Goal: Information Seeking & Learning: Find specific fact

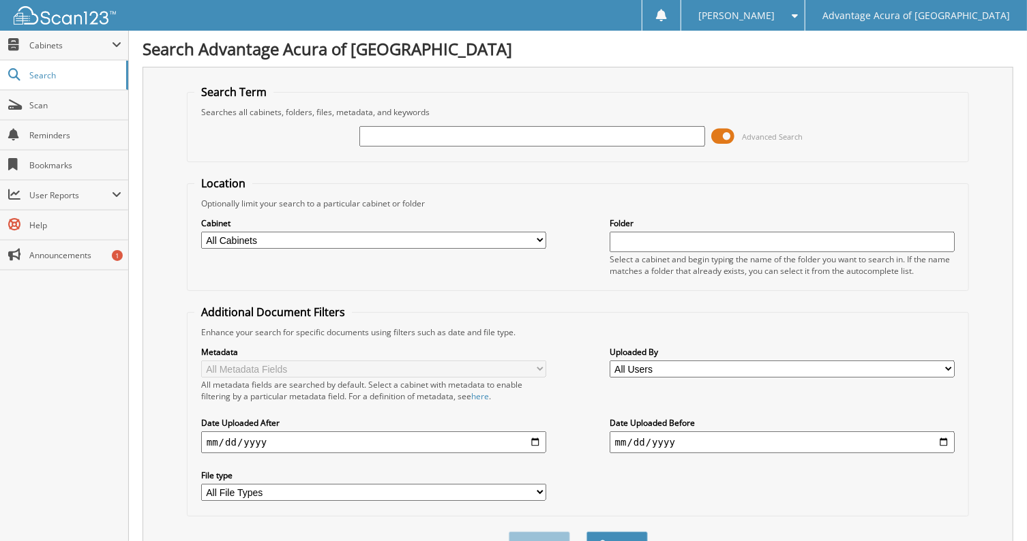
click at [390, 131] on input "text" at bounding box center [531, 136] width 345 height 20
type input "26003"
click at [586, 532] on button "Search" at bounding box center [616, 544] width 61 height 25
drag, startPoint x: 406, startPoint y: 138, endPoint x: 22, endPoint y: 105, distance: 385.2
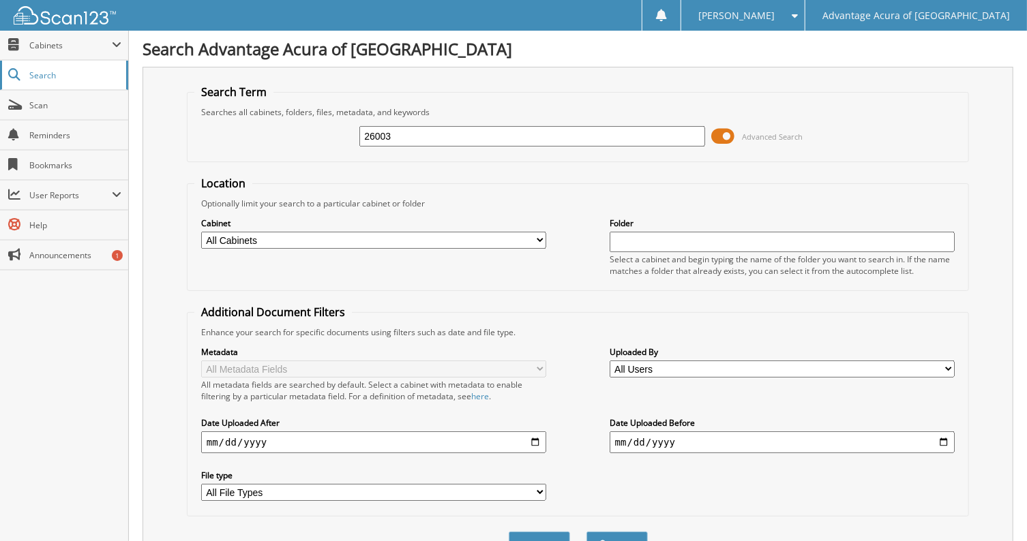
click at [34, 76] on span "Search" at bounding box center [74, 76] width 90 height 12
click at [50, 73] on span "Search" at bounding box center [74, 76] width 90 height 12
click at [408, 129] on input "text" at bounding box center [531, 136] width 345 height 20
type input "26003"
click at [586, 532] on button "Search" at bounding box center [616, 544] width 61 height 25
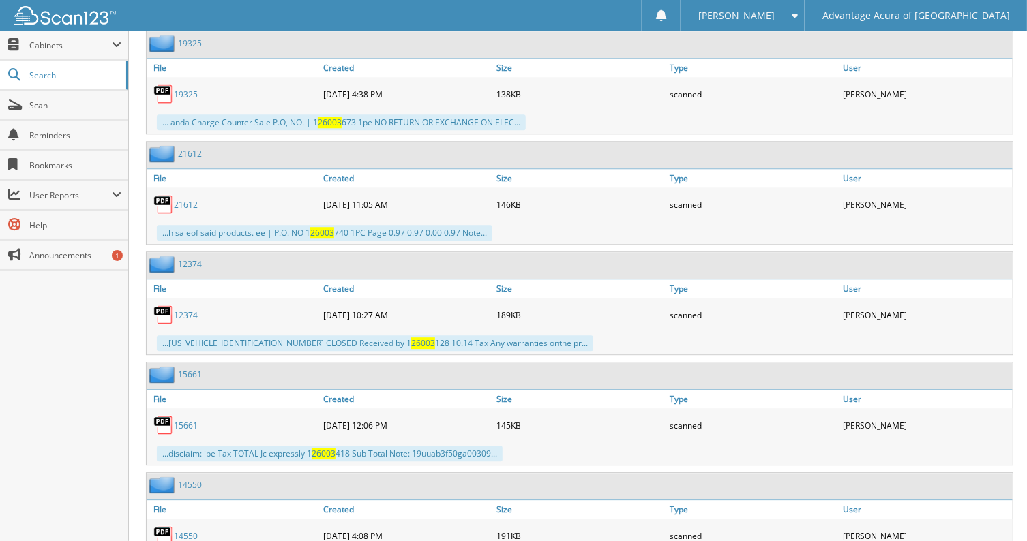
scroll to position [9545, 0]
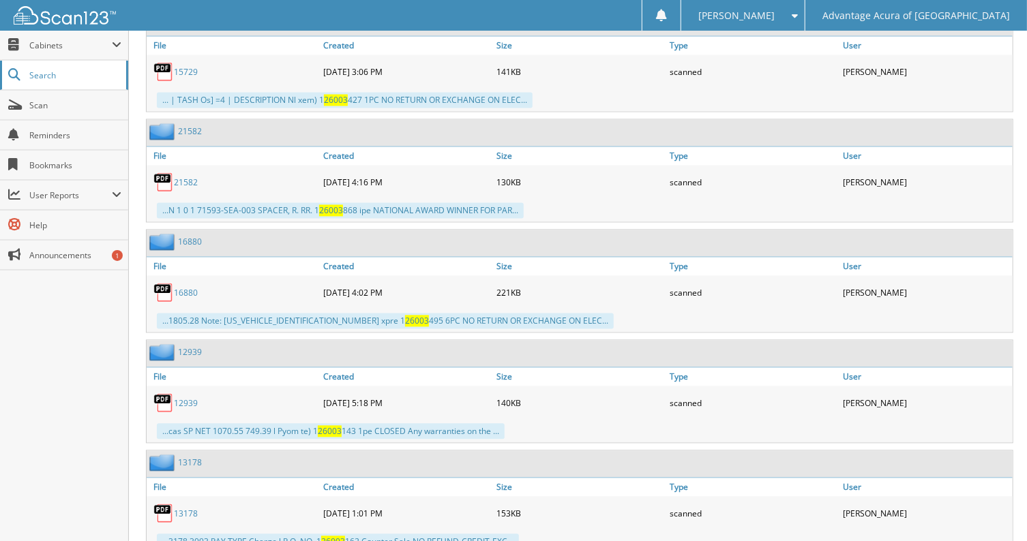
click at [52, 77] on span "Search" at bounding box center [74, 76] width 90 height 12
click at [22, 71] on link "Search" at bounding box center [64, 75] width 128 height 29
click at [33, 107] on span "Scan" at bounding box center [75, 106] width 92 height 12
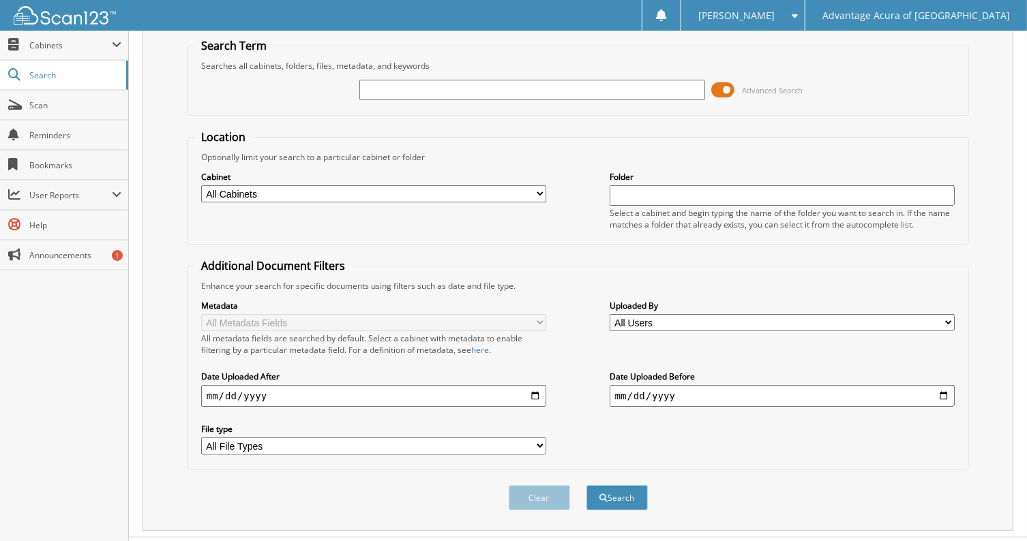
scroll to position [70, 0]
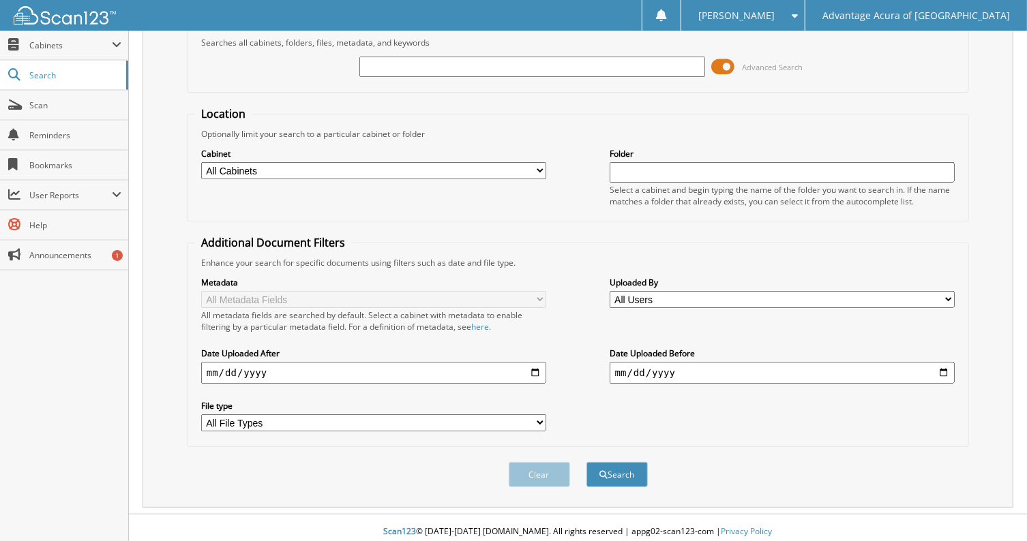
click at [339, 168] on select "All Cabinets CAR DEALS PARTS SERVICE RO WE [GEOGRAPHIC_DATA] Needs Filing" at bounding box center [373, 170] width 345 height 17
select select "36601"
click at [201, 162] on select "All Cabinets CAR DEALS PARTS SERVICE RO WE [GEOGRAPHIC_DATA] Needs Filing" at bounding box center [373, 170] width 345 height 17
click at [444, 66] on input "text" at bounding box center [531, 67] width 345 height 20
type input "26003"
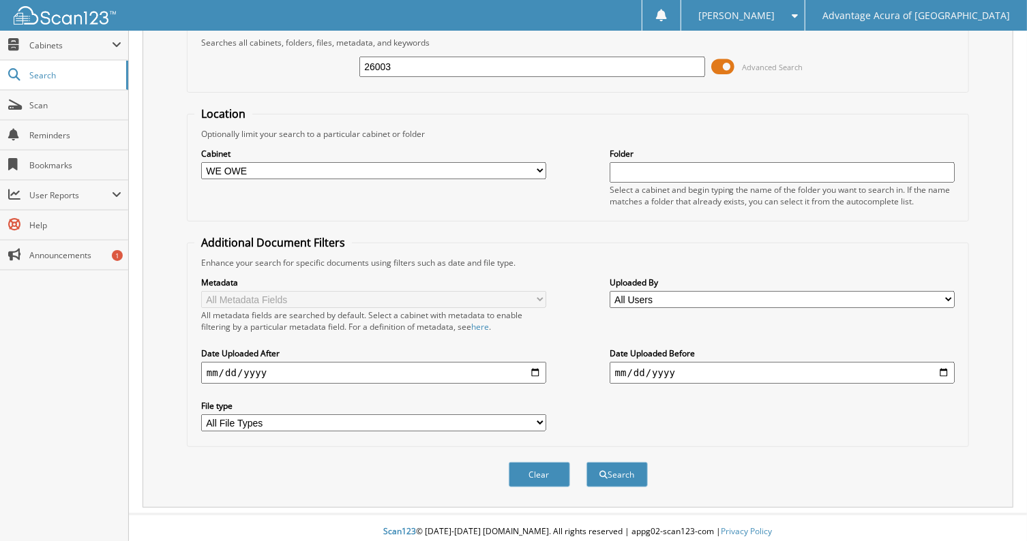
click at [586, 462] on button "Search" at bounding box center [616, 474] width 61 height 25
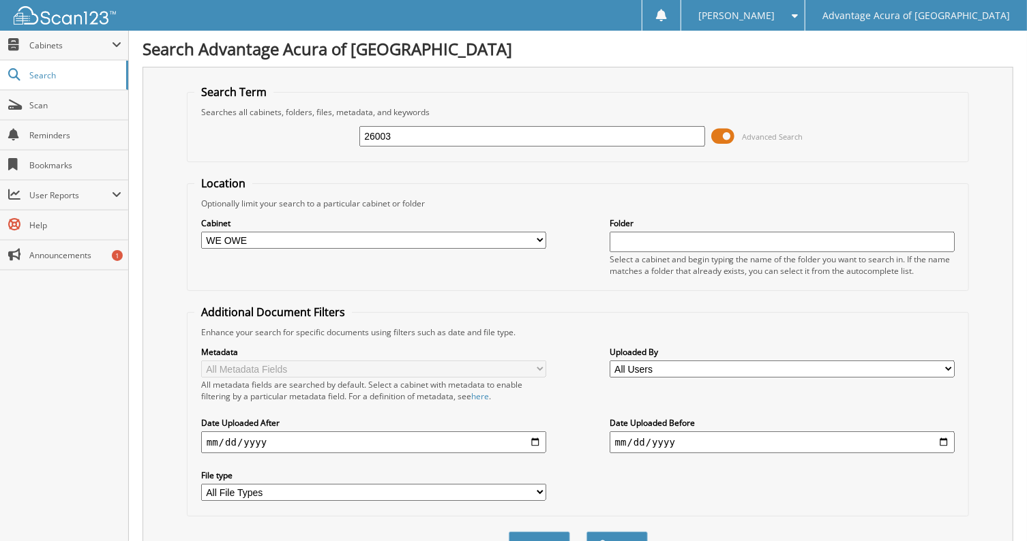
click at [229, 241] on select "All Cabinets CAR DEALS PARTS SERVICE RO WE [GEOGRAPHIC_DATA] Needs Filing" at bounding box center [373, 240] width 345 height 17
select select "36343"
click at [201, 232] on select "All Cabinets CAR DEALS PARTS SERVICE RO WE [GEOGRAPHIC_DATA] Needs Filing" at bounding box center [373, 240] width 345 height 17
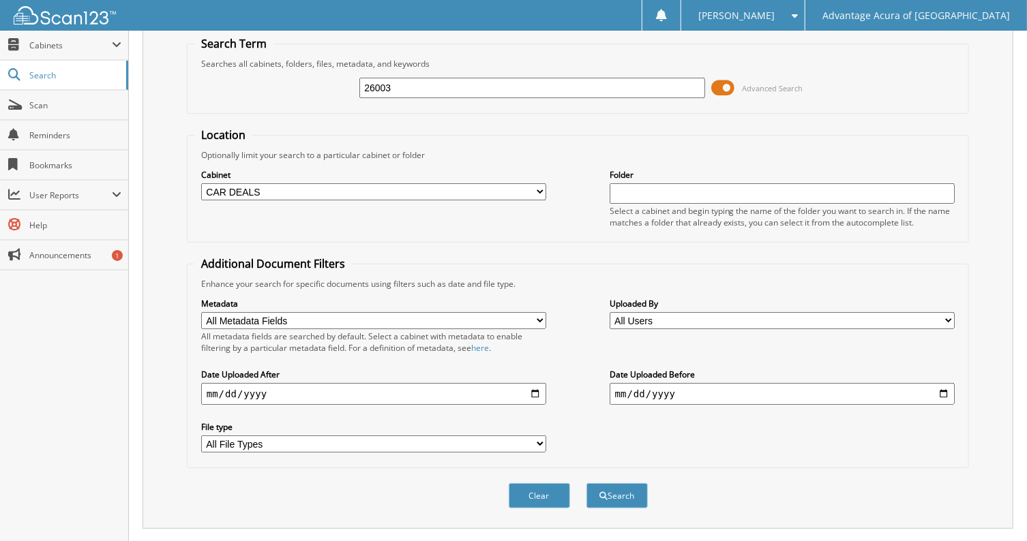
scroll to position [76, 0]
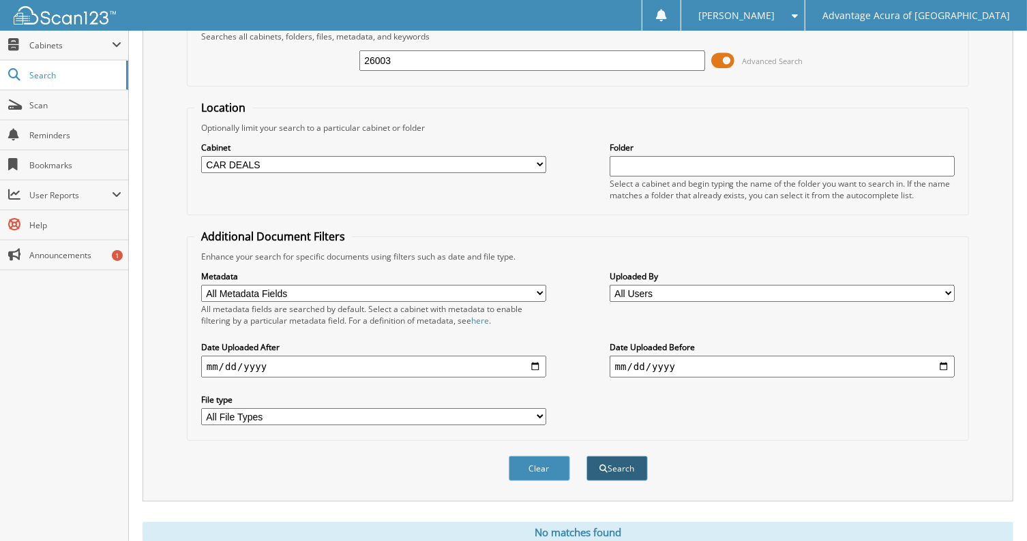
click at [613, 464] on button "Search" at bounding box center [616, 468] width 61 height 25
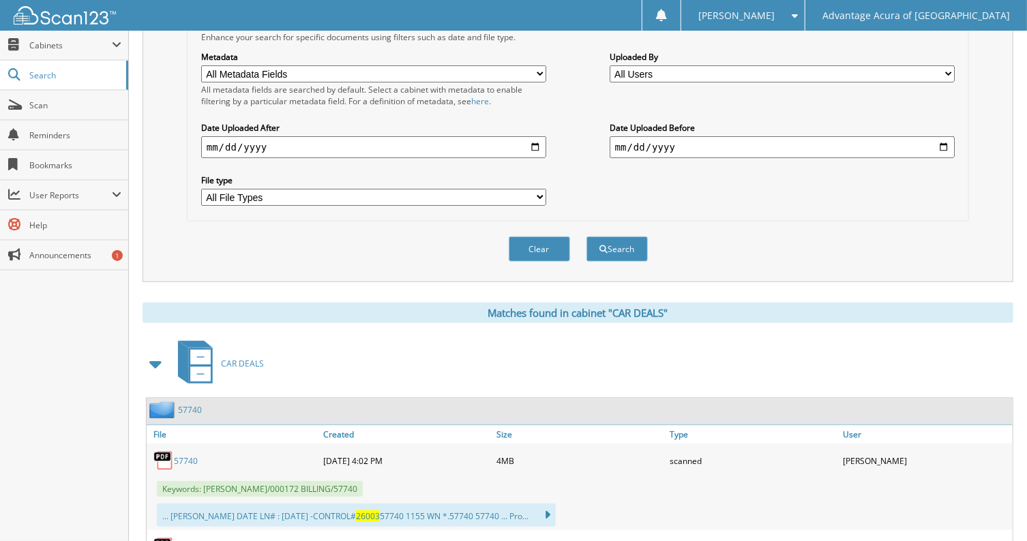
scroll to position [378, 0]
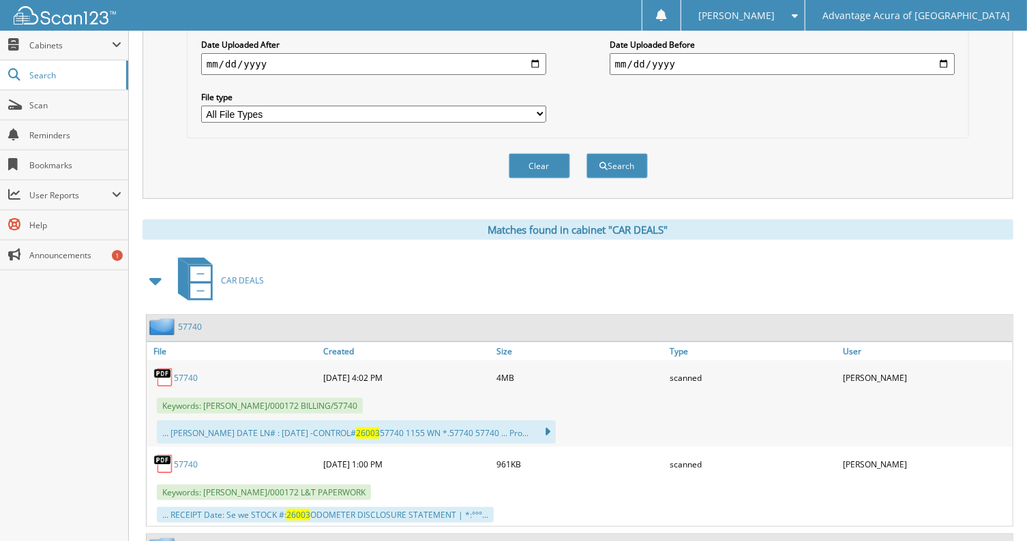
click at [178, 372] on link "57740" at bounding box center [186, 378] width 24 height 12
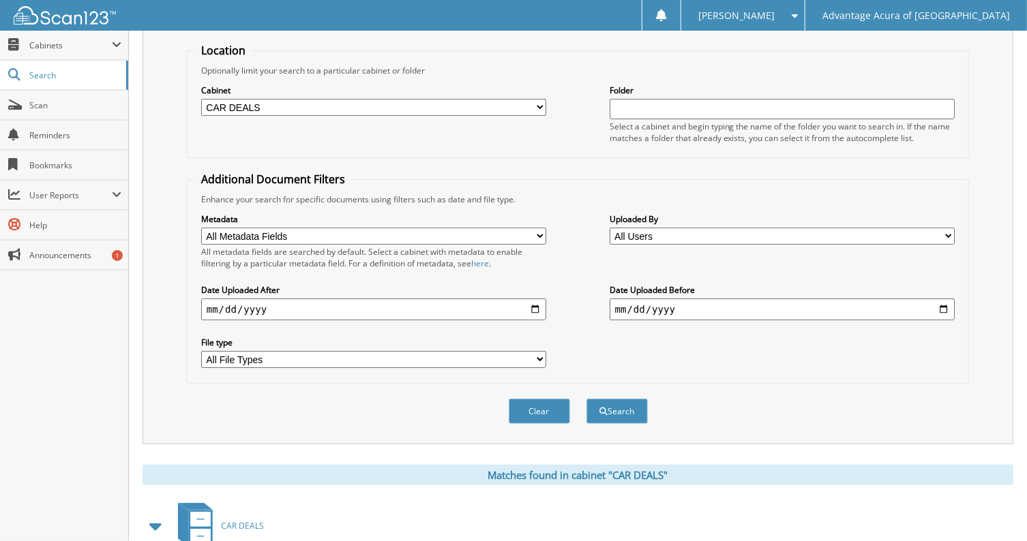
scroll to position [76, 0]
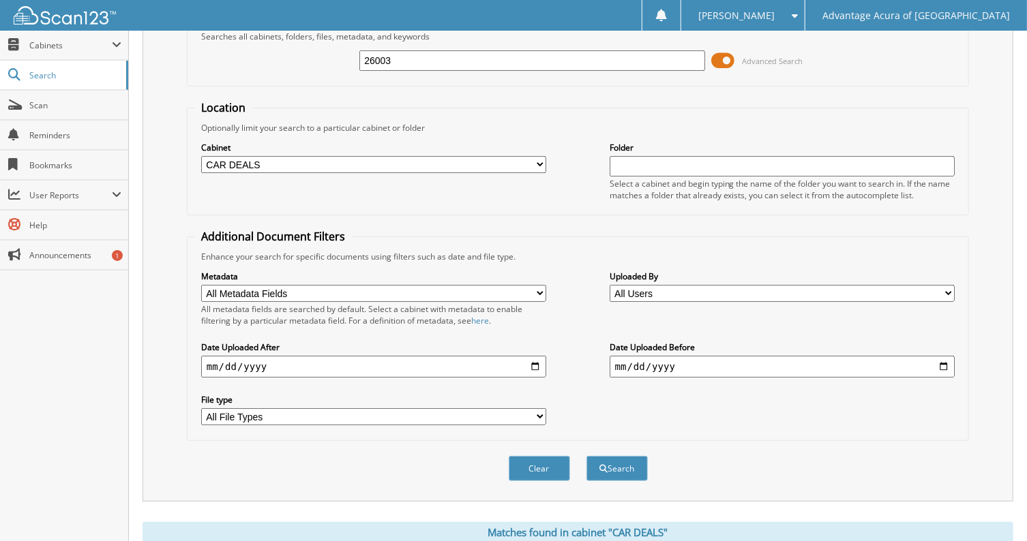
drag, startPoint x: 399, startPoint y: 59, endPoint x: 267, endPoint y: 49, distance: 132.6
click at [267, 49] on div "26003 Advanced Search" at bounding box center [577, 60] width 767 height 37
type input "25889"
click at [586, 456] on button "Search" at bounding box center [616, 468] width 61 height 25
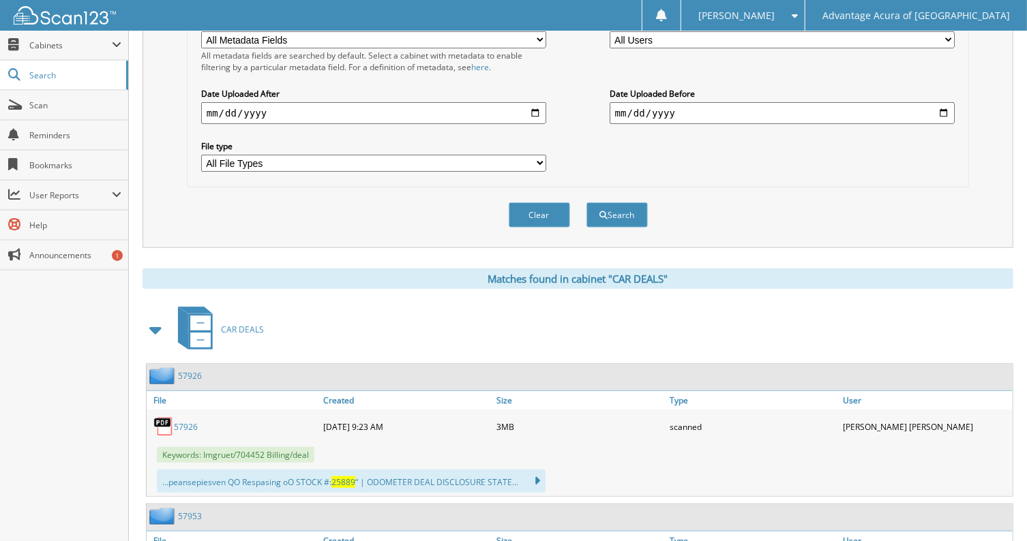
scroll to position [454, 0]
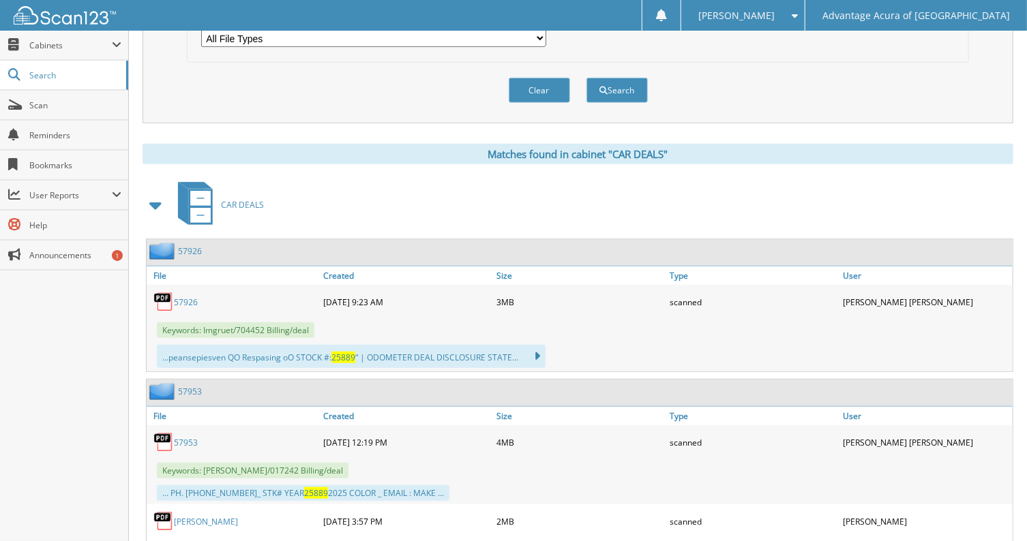
click at [181, 297] on link "57926" at bounding box center [186, 303] width 24 height 12
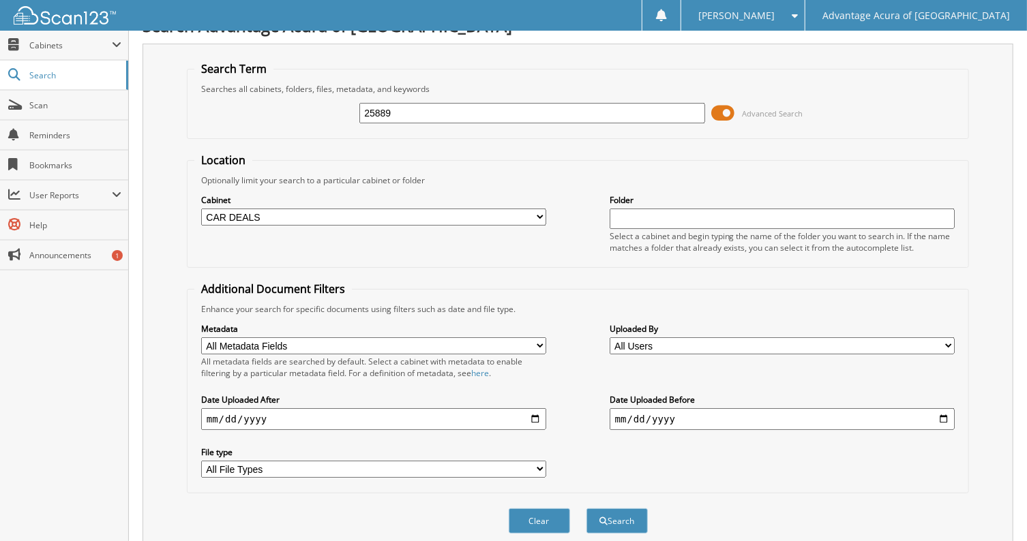
scroll to position [0, 0]
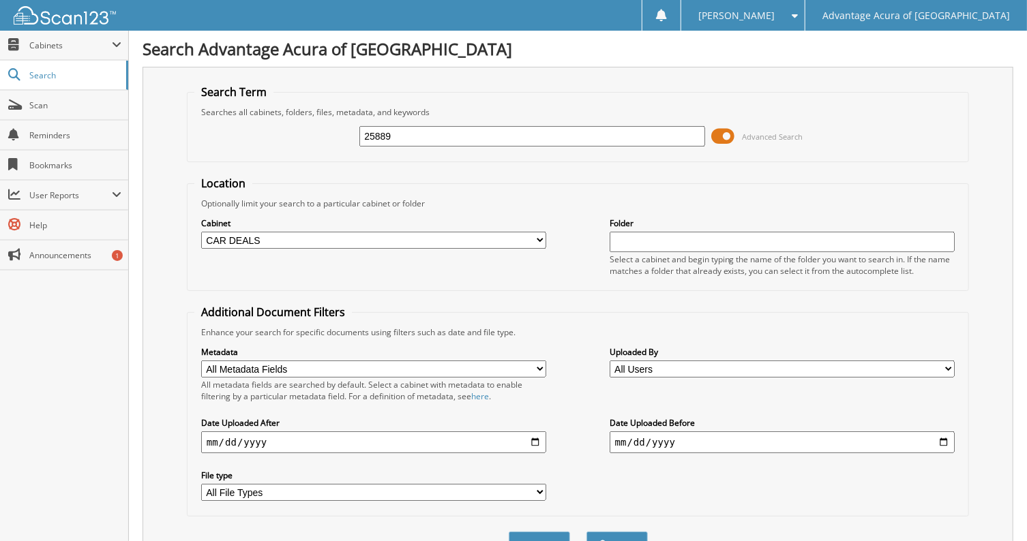
drag, startPoint x: 459, startPoint y: 142, endPoint x: 317, endPoint y: 149, distance: 142.7
click at [317, 149] on div "25889 Advanced Search" at bounding box center [577, 136] width 767 height 37
type input "251141"
click at [586, 532] on button "Search" at bounding box center [616, 544] width 61 height 25
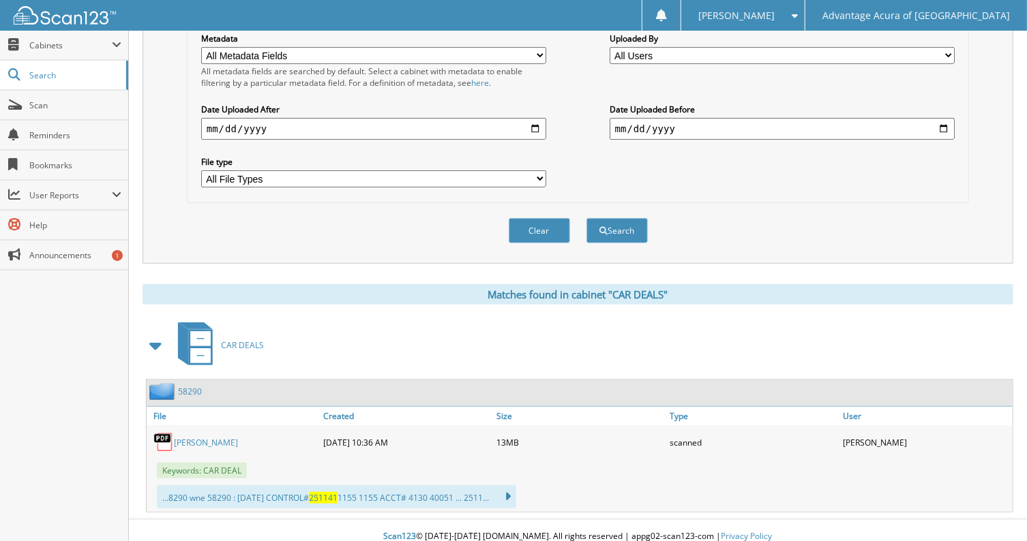
scroll to position [317, 0]
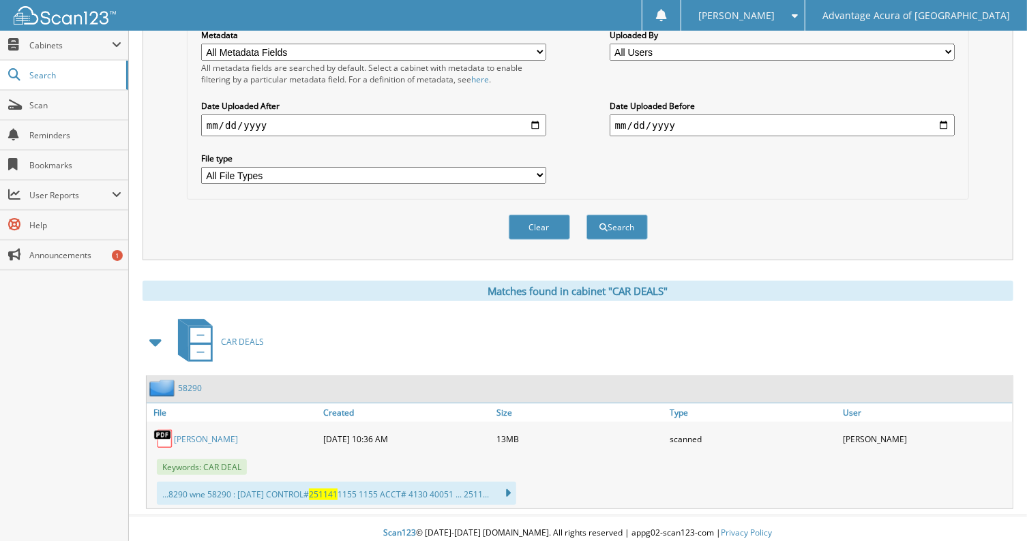
click at [195, 434] on link "[PERSON_NAME]" at bounding box center [206, 440] width 64 height 12
click at [238, 434] on link "[PERSON_NAME]" at bounding box center [206, 440] width 64 height 12
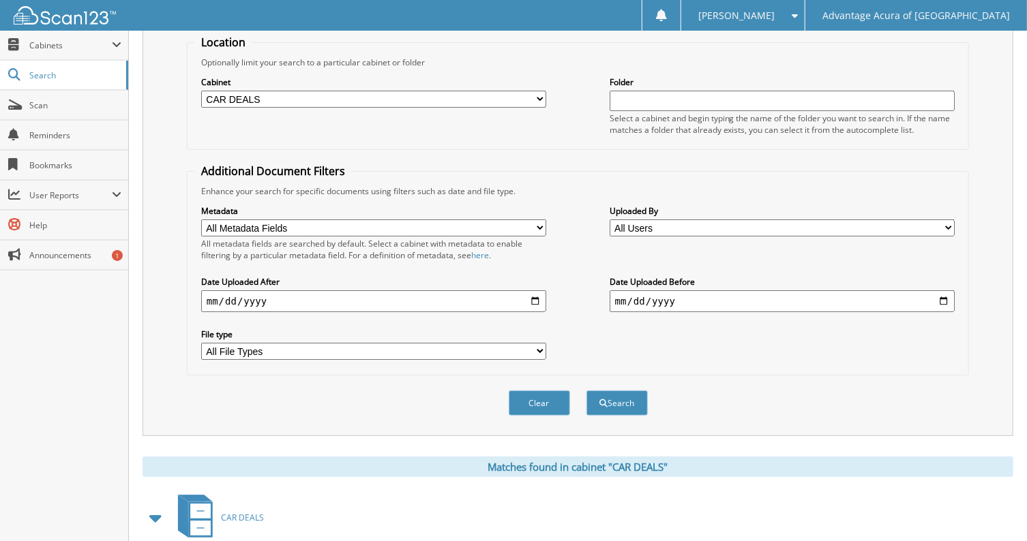
scroll to position [0, 0]
